Goal: Transaction & Acquisition: Book appointment/travel/reservation

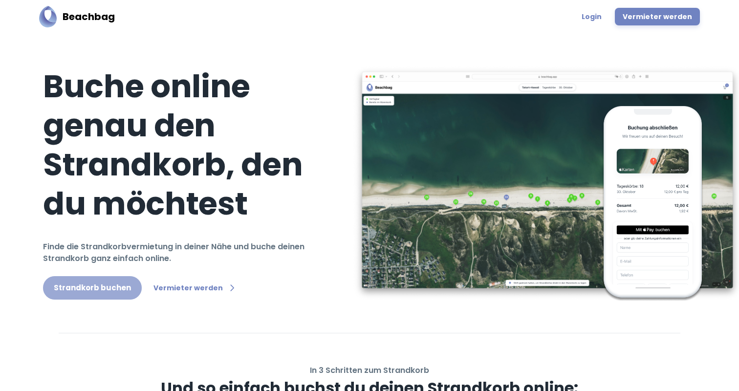
click at [100, 276] on link "Strandkorb buchen" at bounding box center [92, 287] width 99 height 23
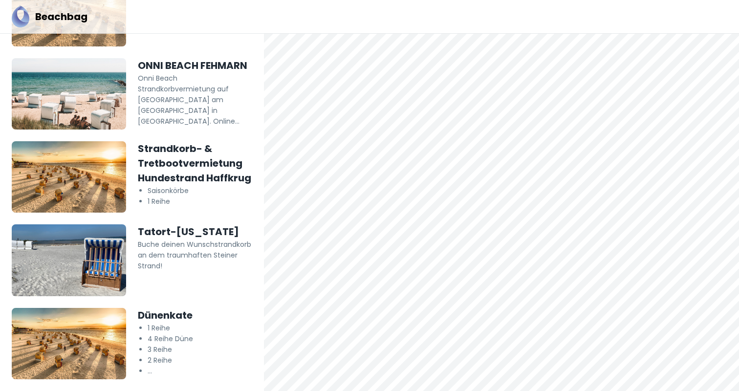
scroll to position [189, 0]
click at [89, 340] on img at bounding box center [69, 343] width 114 height 71
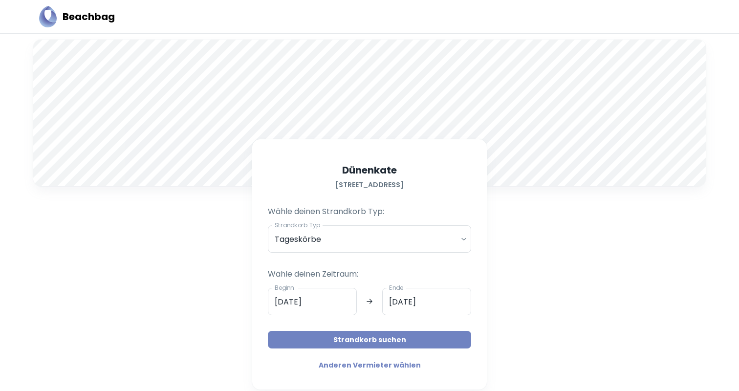
click at [317, 345] on button "Strandkorb suchen" at bounding box center [369, 340] width 203 height 18
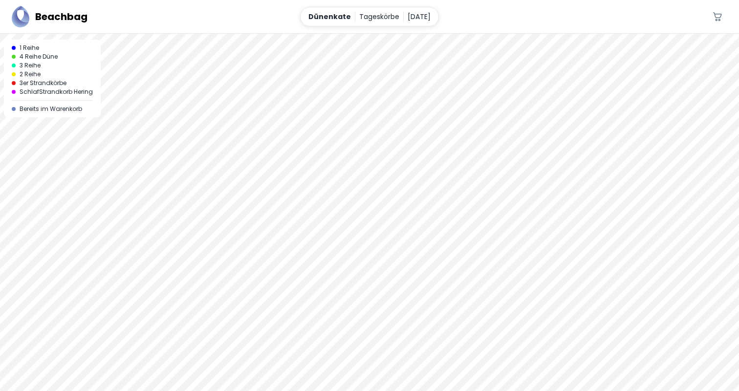
click at [377, 34] on div at bounding box center [369, 34] width 739 height 0
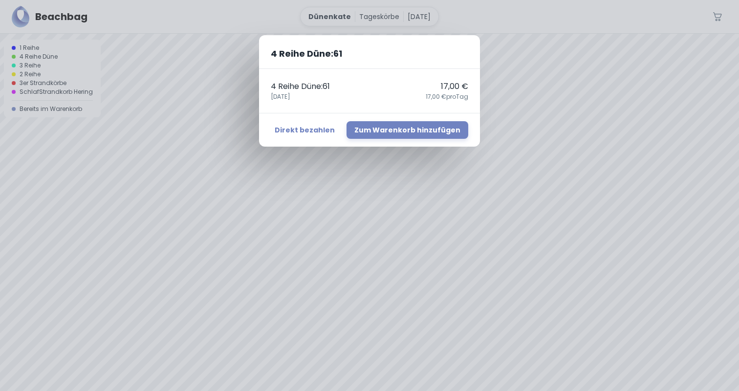
click at [378, 330] on div "4 Reihe Düne : 61 4 Reihe Düne : 61 17,00 € [DATE],00 € pro Tag Direkt bezahlen…" at bounding box center [369, 195] width 739 height 391
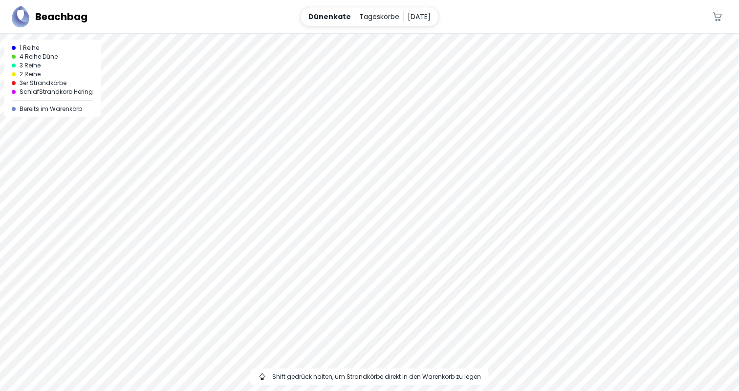
click at [322, 34] on div at bounding box center [369, 34] width 739 height 0
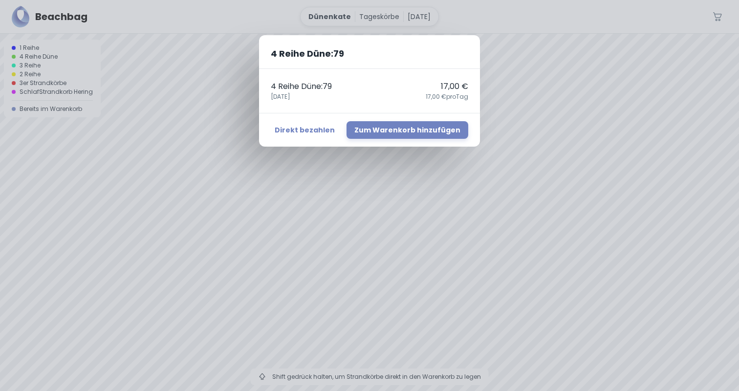
click at [288, 178] on div "4 Reihe Düne : 79 4 Reihe Düne : 79 17,00 € [DATE],00 € pro Tag Direkt bezahlen…" at bounding box center [369, 195] width 739 height 391
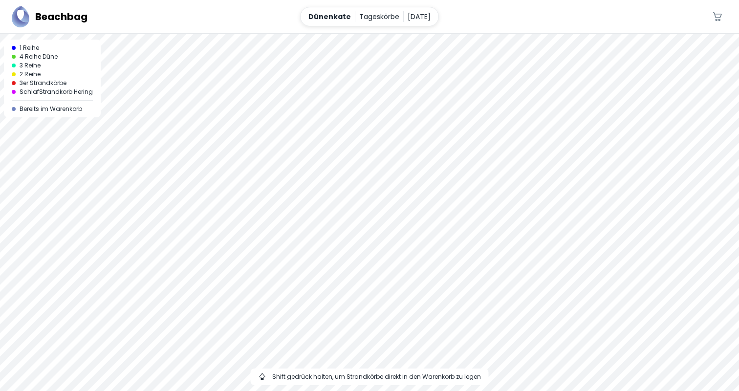
drag, startPoint x: 328, startPoint y: 256, endPoint x: 279, endPoint y: 141, distance: 125.0
click at [279, 141] on div at bounding box center [369, 212] width 739 height 357
click at [339, 34] on div at bounding box center [369, 34] width 739 height 0
drag, startPoint x: 278, startPoint y: 147, endPoint x: 278, endPoint y: 283, distance: 135.4
click at [278, 283] on div at bounding box center [369, 212] width 739 height 357
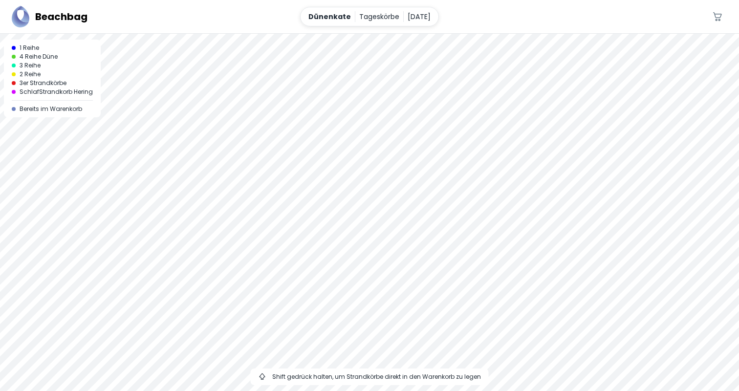
click at [273, 34] on div at bounding box center [369, 34] width 739 height 0
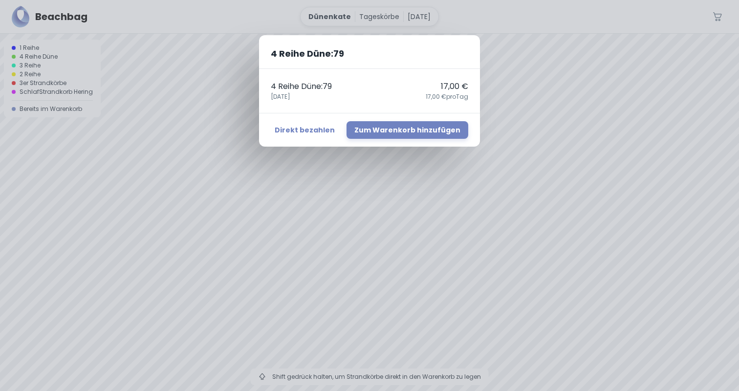
click at [285, 179] on div "4 Reihe Düne : 79 4 Reihe Düne : 79 17,00 € [DATE],00 € pro Tag Direkt bezahlen…" at bounding box center [369, 195] width 739 height 391
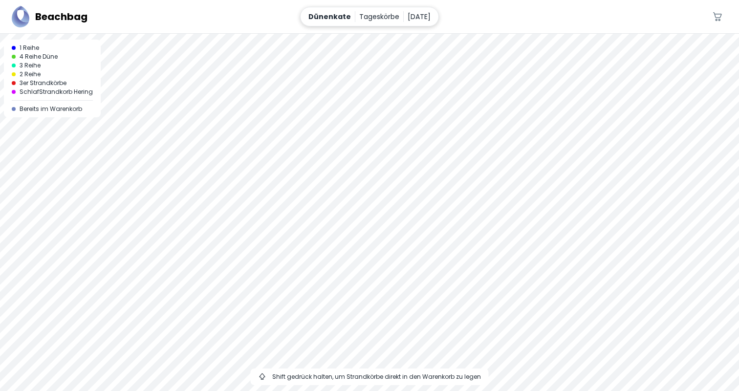
click at [411, 18] on p "[DATE]" at bounding box center [419, 16] width 23 height 11
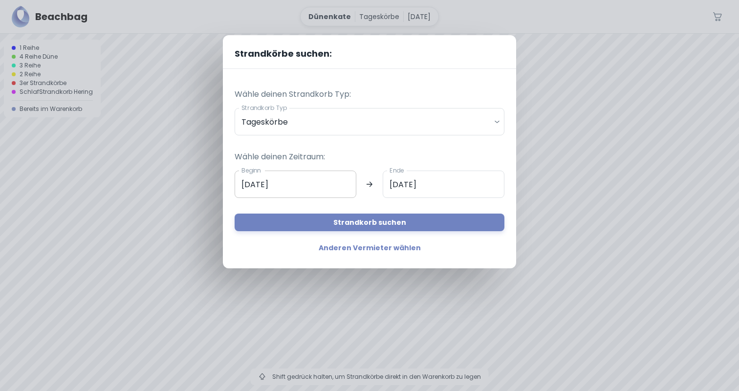
click at [300, 179] on input "[DATE]" at bounding box center [296, 184] width 122 height 27
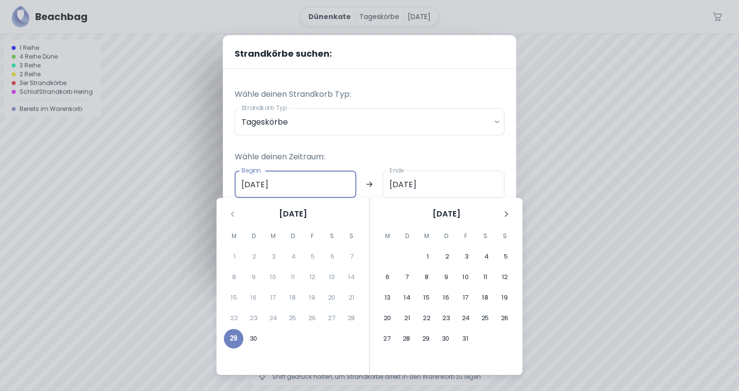
click at [506, 211] on icon "Nächster Monat" at bounding box center [507, 214] width 12 height 12
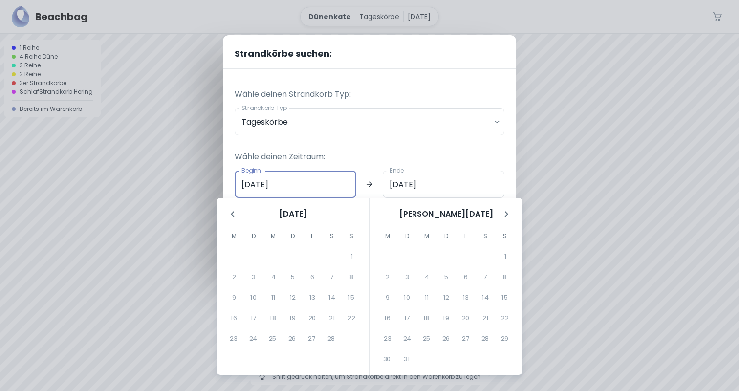
click at [240, 214] on button "Letzter Monat" at bounding box center [232, 214] width 17 height 17
click at [419, 161] on p "Wähle deinen Zeitraum:" at bounding box center [370, 157] width 270 height 12
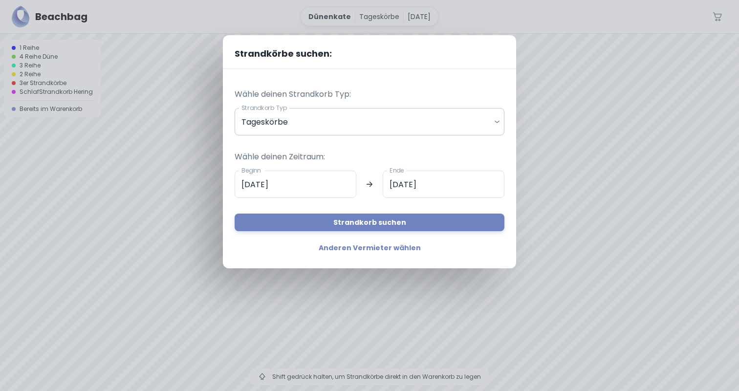
click at [309, 122] on body "Beachbag Dünenkate Tageskörbe [DATE] 0 A 1 Reihe 4 Reihe Düne 3 Reihe 2 Reihe 3…" at bounding box center [369, 195] width 739 height 391
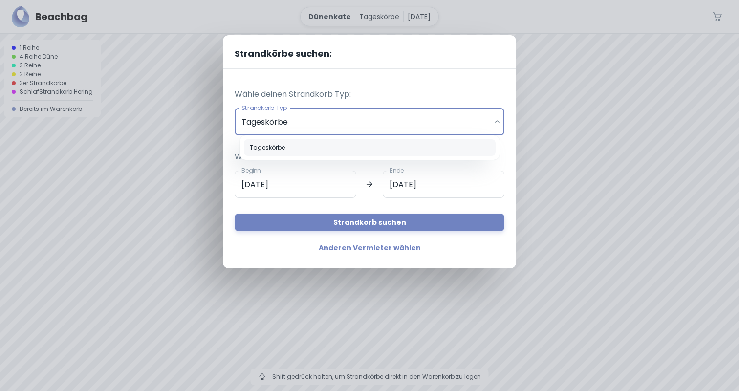
click at [309, 122] on div at bounding box center [369, 195] width 739 height 391
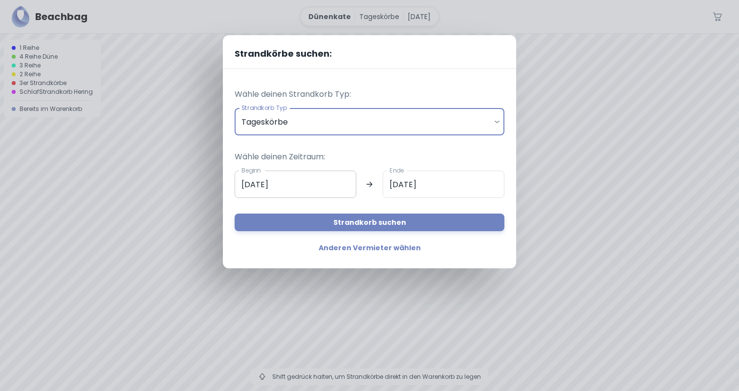
click at [306, 182] on input "[DATE]" at bounding box center [296, 184] width 122 height 27
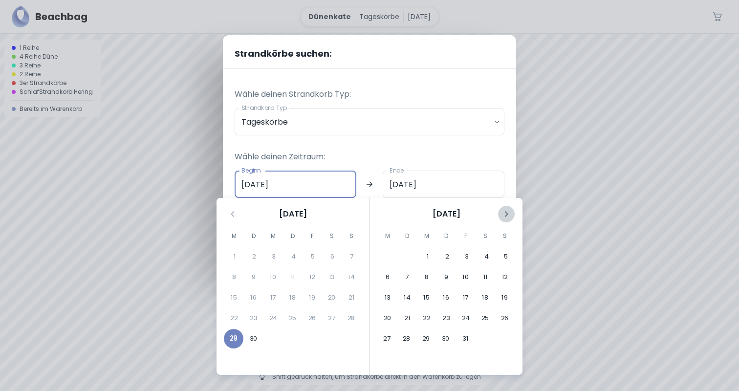
click at [507, 209] on icon "Nächster Monat" at bounding box center [507, 214] width 12 height 12
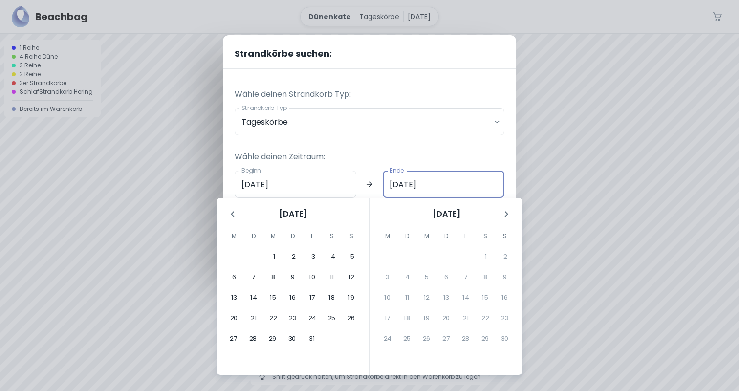
click at [494, 179] on input "[DATE]" at bounding box center [444, 184] width 122 height 27
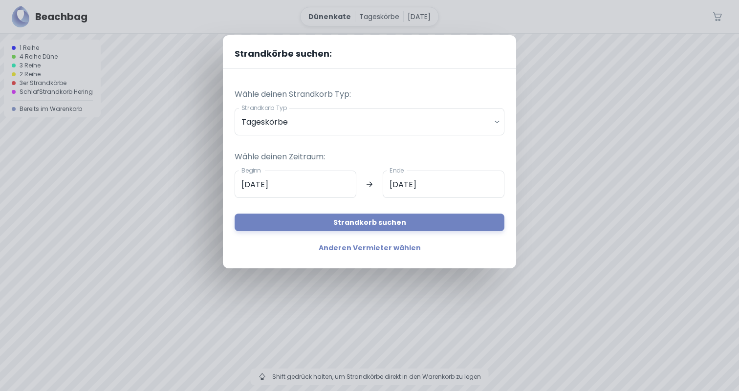
click at [468, 164] on div "Wähle deinen Zeitraum: Beginn [DATE] Beginn Ende [DATE] Ende Strandkorb suchen" at bounding box center [370, 183] width 270 height 96
click at [147, 232] on div "Strandkörbe suchen: Wähle deinen Strandkorb Typ: Strandkorb Typ Tageskörbe dail…" at bounding box center [369, 195] width 739 height 391
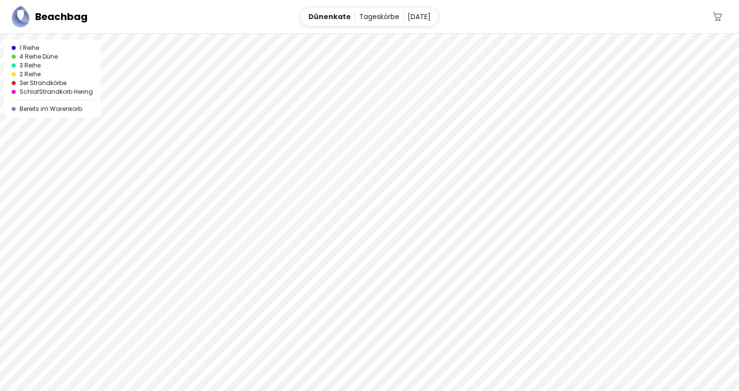
click at [325, 34] on div at bounding box center [369, 34] width 739 height 0
click at [408, 17] on p "[DATE]" at bounding box center [419, 16] width 23 height 11
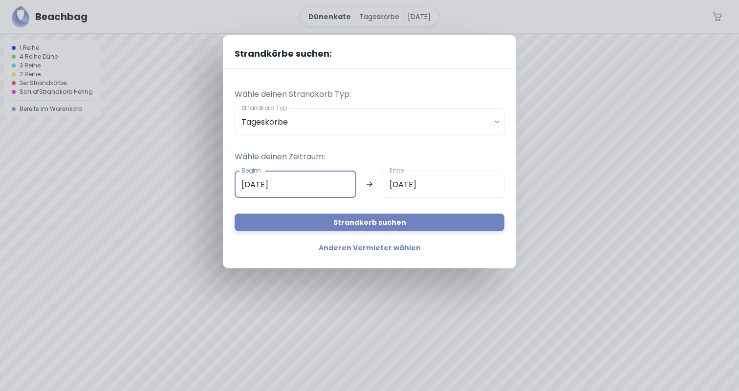
click at [307, 190] on input "[DATE]" at bounding box center [296, 184] width 122 height 27
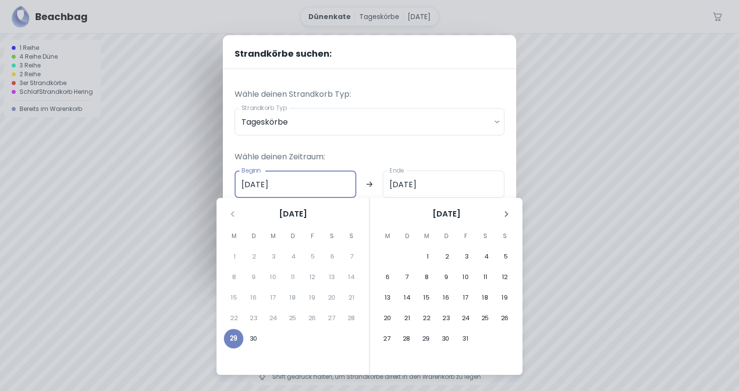
click at [505, 214] on icon "Nächster Monat" at bounding box center [507, 214] width 12 height 12
click at [507, 210] on icon "Nächster Monat" at bounding box center [507, 214] width 12 height 12
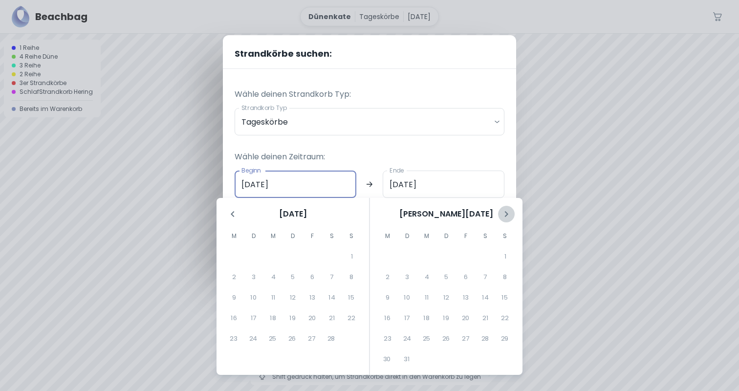
click at [507, 210] on icon "Nächster Monat" at bounding box center [507, 214] width 12 height 12
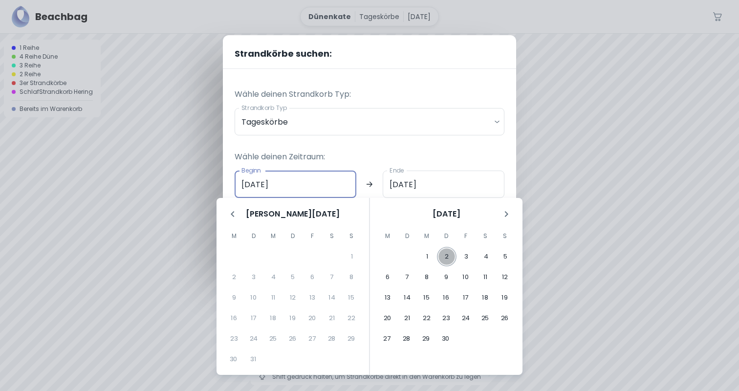
click at [446, 257] on button "2" at bounding box center [447, 257] width 20 height 20
type input "02.04.2026"
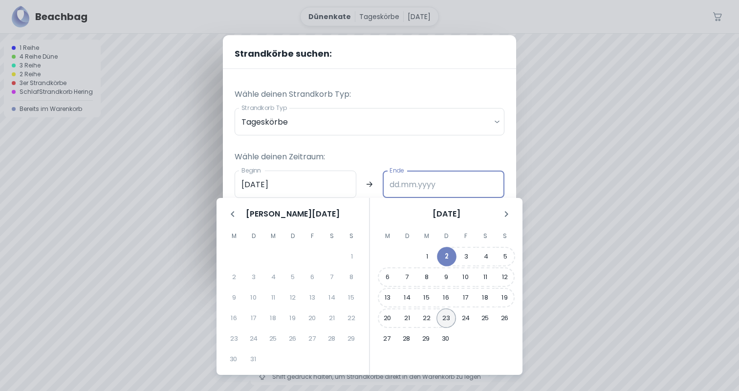
click at [446, 315] on button "23" at bounding box center [447, 318] width 20 height 20
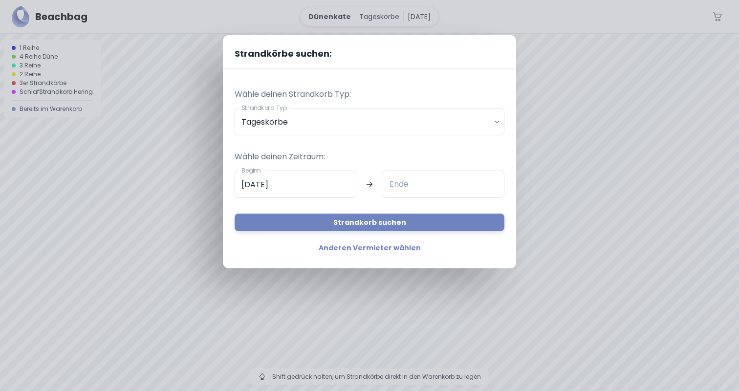
type input "23.04.2026"
click at [371, 218] on button "Strandkorb suchen" at bounding box center [370, 223] width 270 height 18
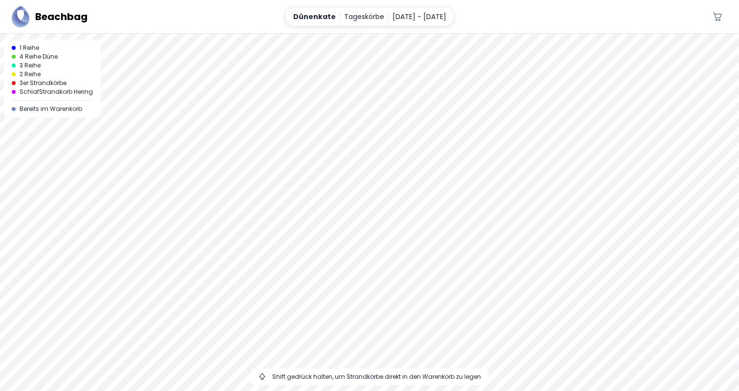
click at [326, 34] on div at bounding box center [369, 34] width 739 height 0
click at [393, 14] on p "2. April 2026 - 23. April 2026" at bounding box center [420, 16] width 54 height 11
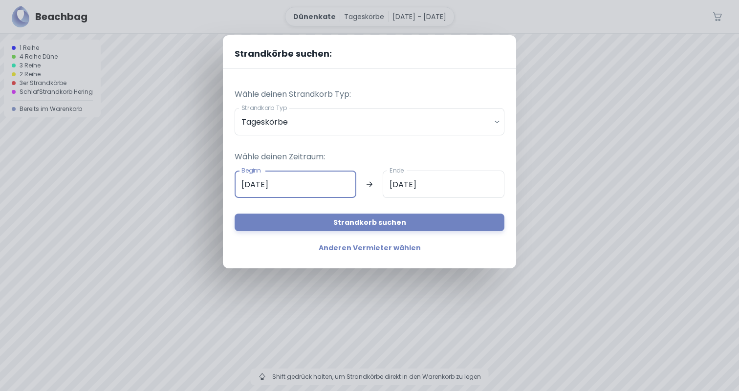
click at [336, 180] on input "02.04.2026" at bounding box center [296, 184] width 122 height 27
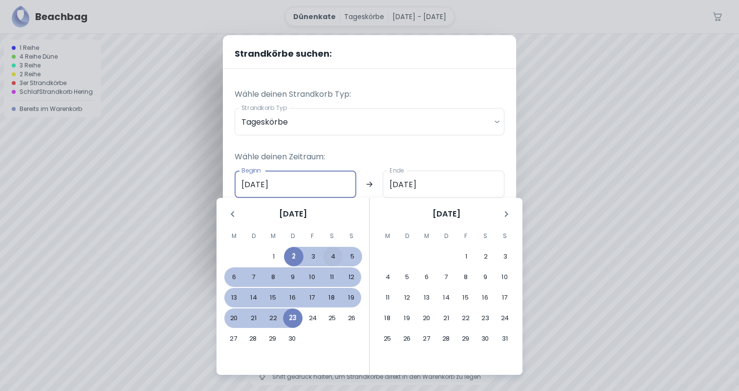
click at [331, 257] on button "4" at bounding box center [333, 257] width 20 height 20
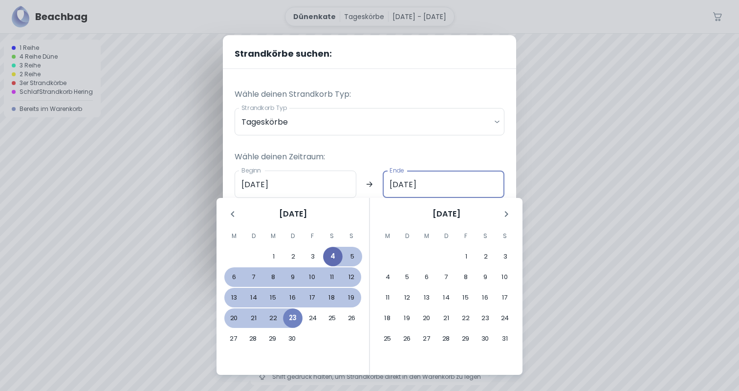
type input "04.04.2026"
click at [372, 162] on p "Wähle deinen Zeitraum:" at bounding box center [370, 157] width 270 height 12
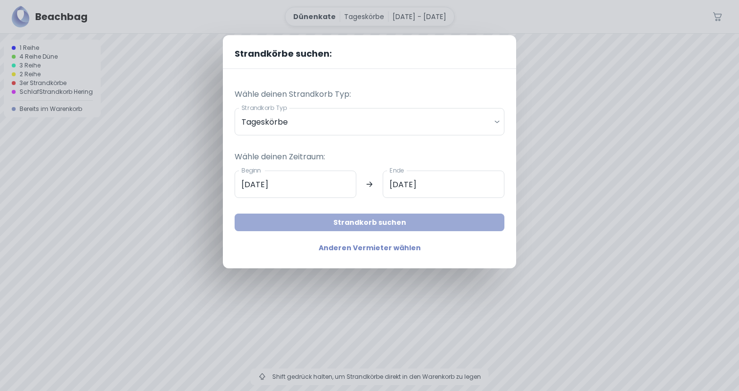
click at [388, 219] on button "Strandkorb suchen" at bounding box center [370, 223] width 270 height 18
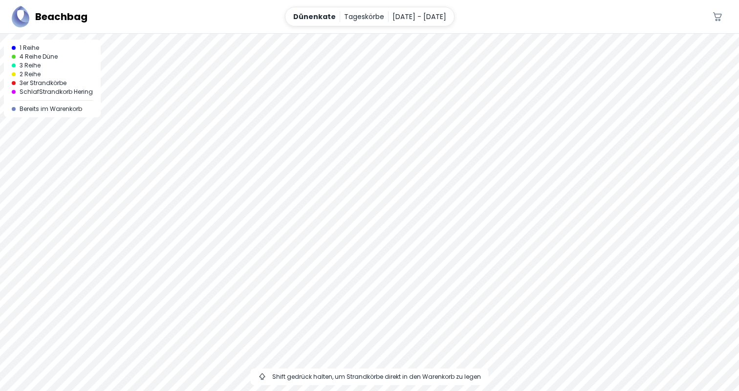
click at [326, 34] on div at bounding box center [369, 34] width 739 height 0
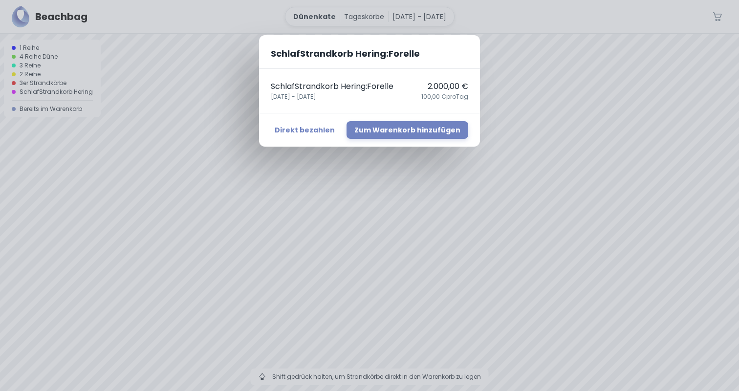
click at [314, 179] on div "SchlafStrandkorb Hering : Forelle SchlafStrandkorb Hering : Forelle 2.000,00 € …" at bounding box center [369, 195] width 739 height 391
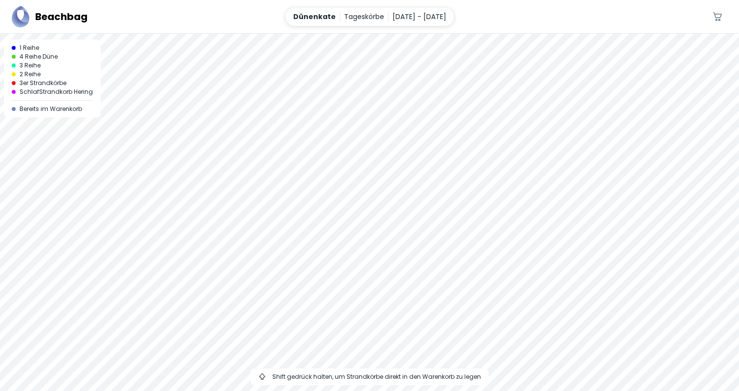
click at [325, 34] on div at bounding box center [369, 34] width 739 height 0
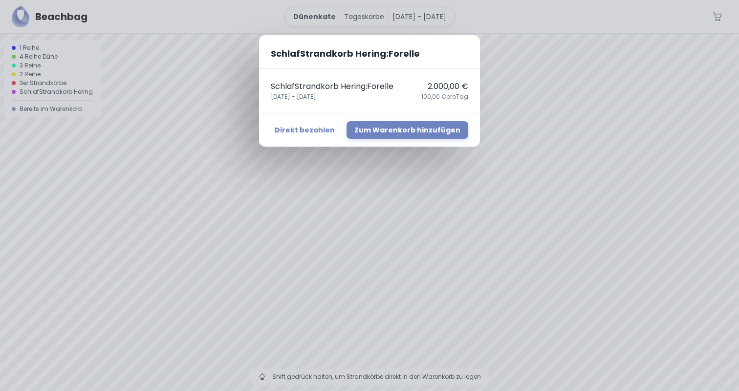
click at [203, 131] on div "SchlafStrandkorb Hering : Forelle SchlafStrandkorb Hering : Forelle 2.000,00 € …" at bounding box center [369, 195] width 739 height 391
